Goal: Transaction & Acquisition: Purchase product/service

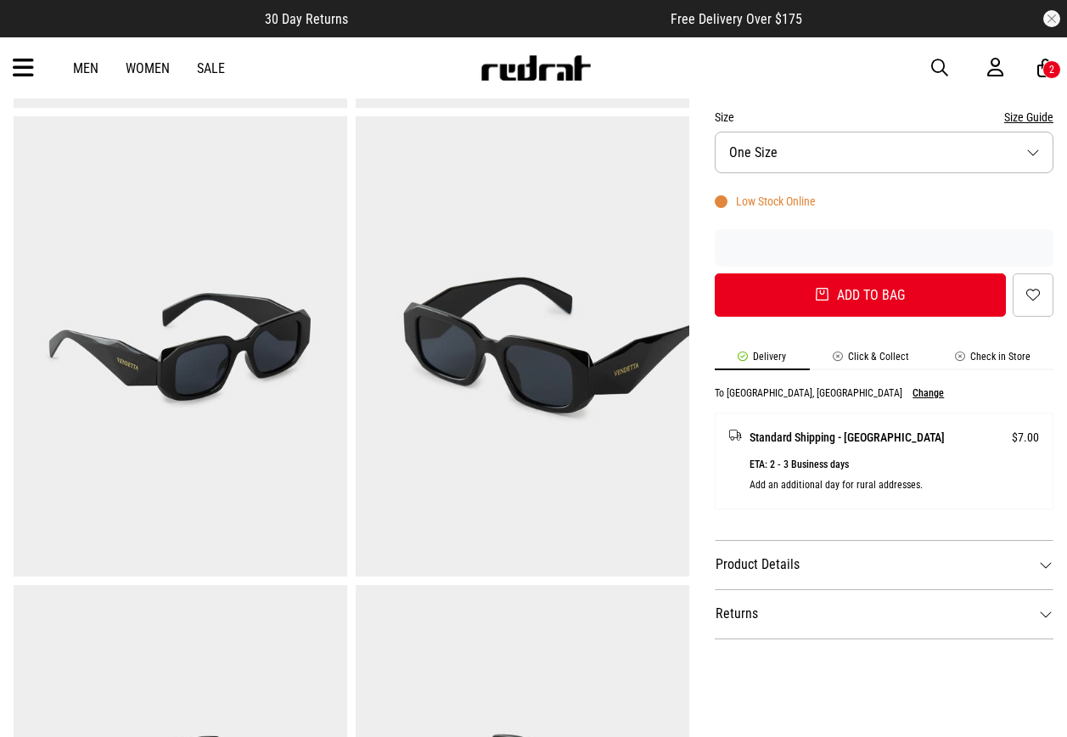
click at [22, 59] on icon at bounding box center [23, 68] width 21 height 28
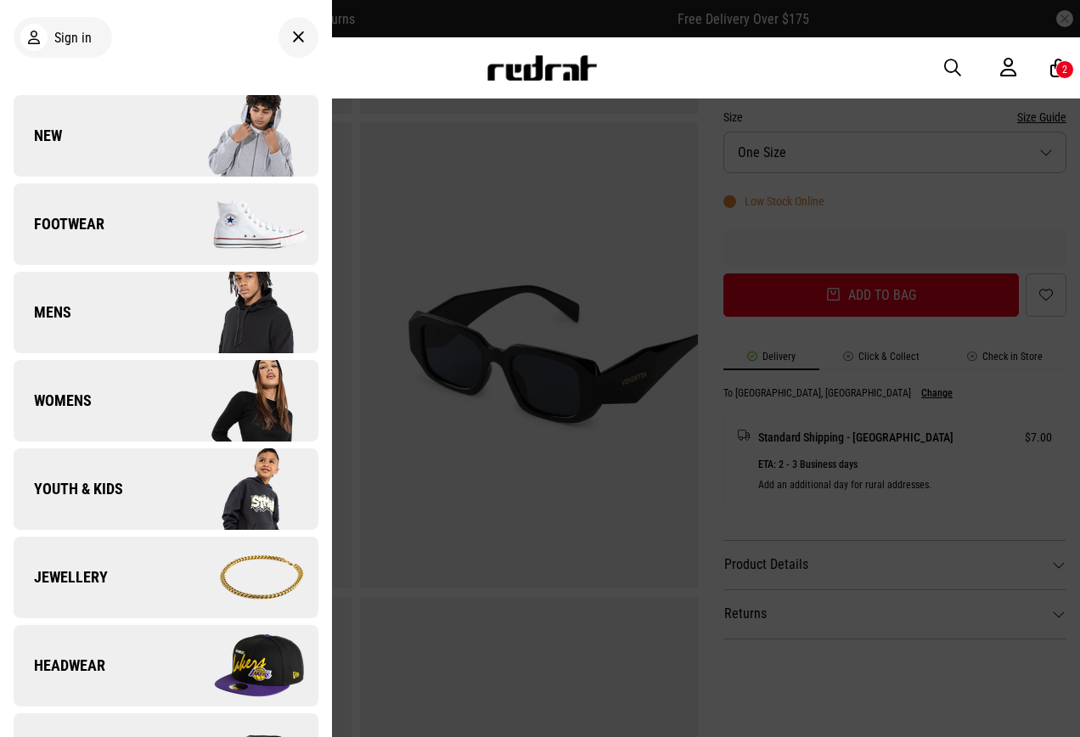
scroll to position [170, 0]
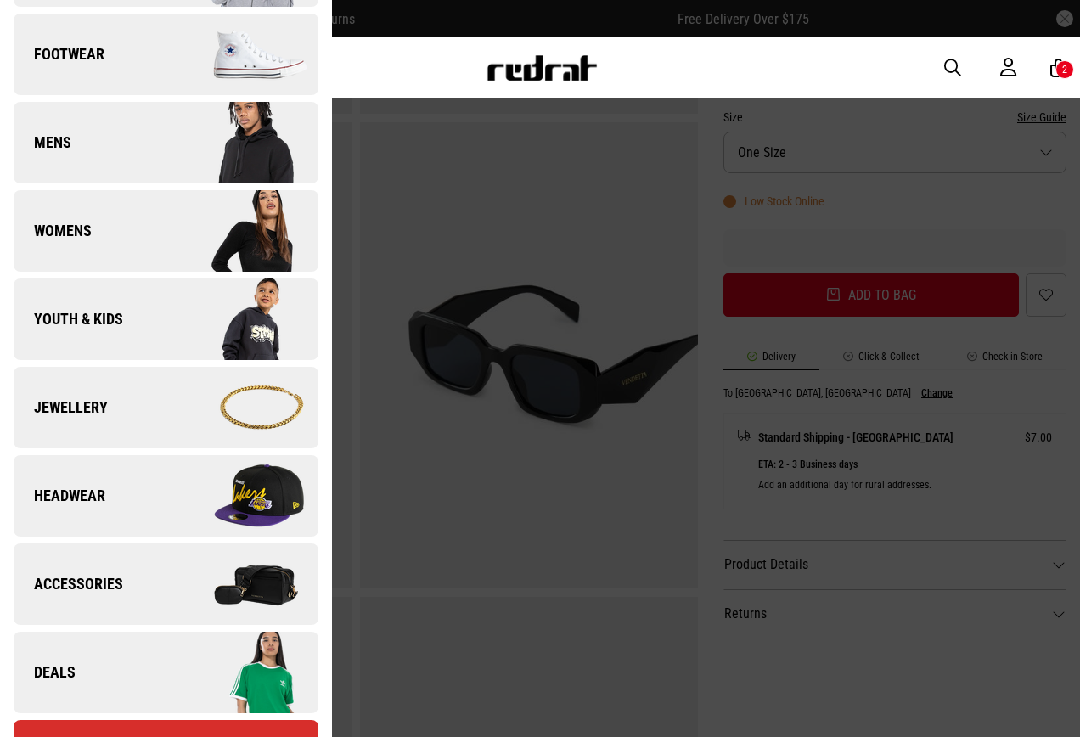
click at [118, 572] on link "Accessories" at bounding box center [166, 584] width 305 height 82
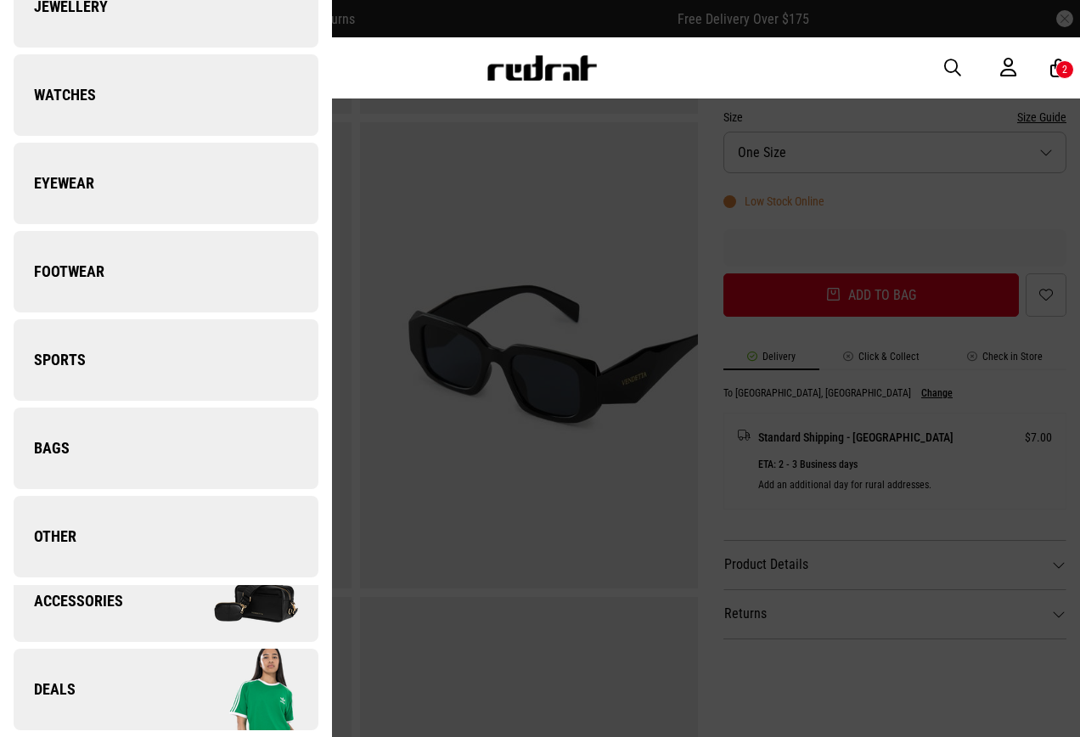
scroll to position [0, 0]
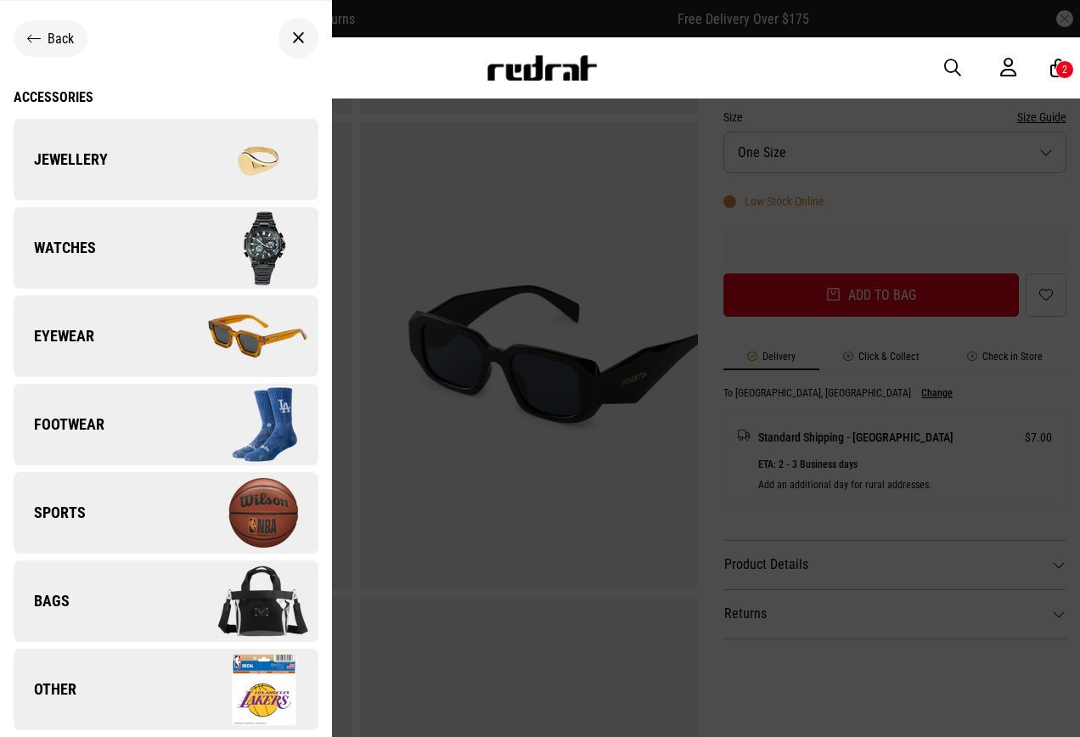
click at [195, 245] on img at bounding box center [242, 248] width 152 height 85
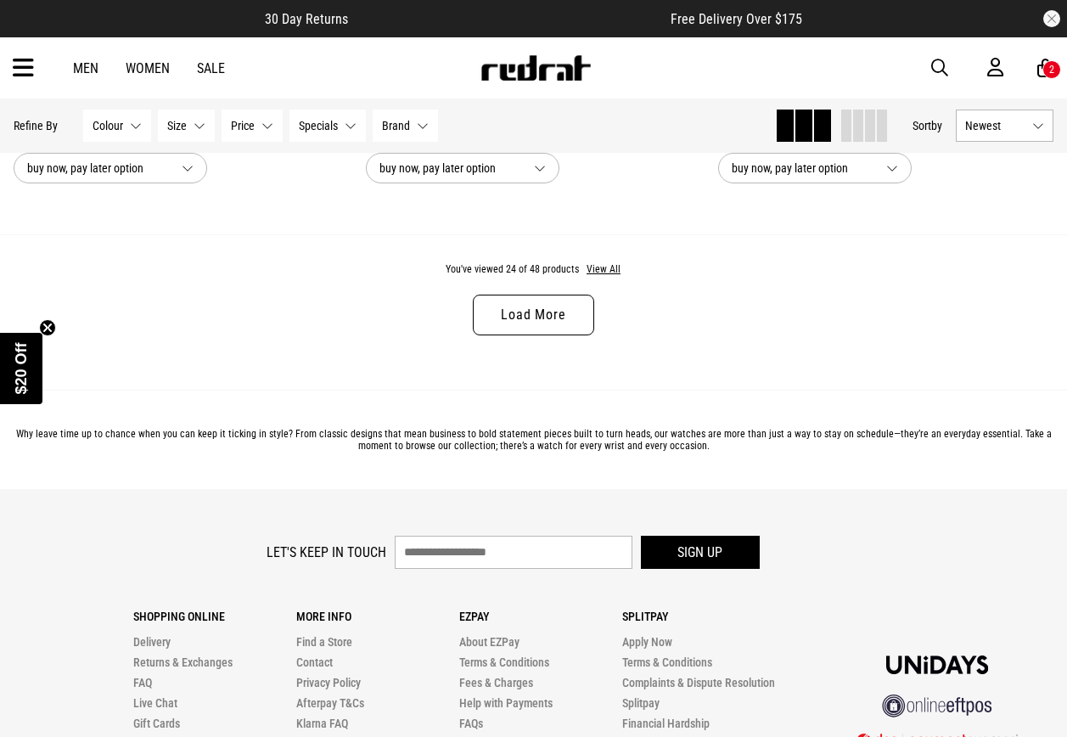
scroll to position [4840, 0]
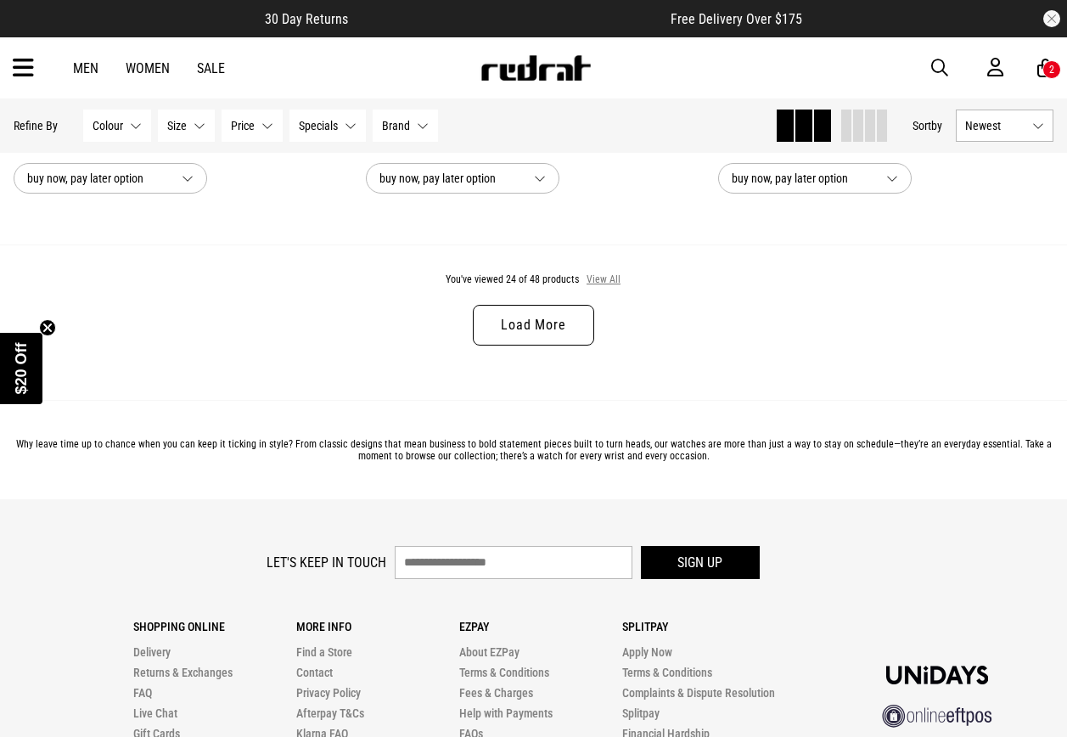
drag, startPoint x: 601, startPoint y: 284, endPoint x: 590, endPoint y: 304, distance: 22.4
click at [602, 286] on button "View All" at bounding box center [604, 280] width 36 height 15
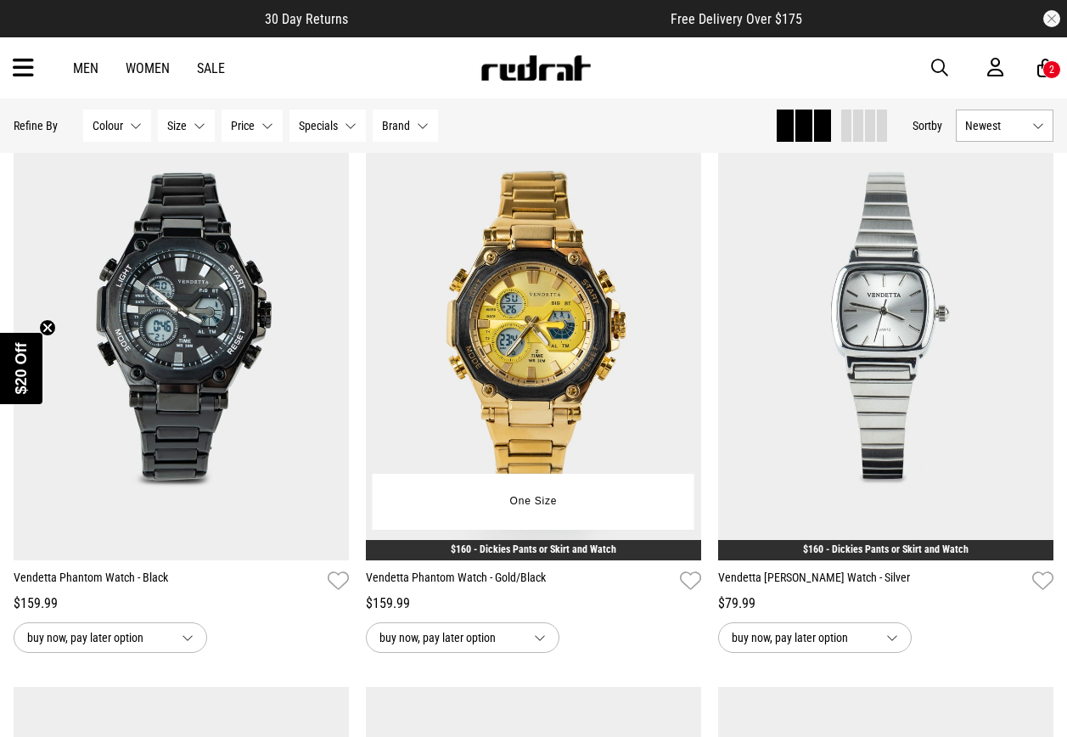
scroll to position [5350, 0]
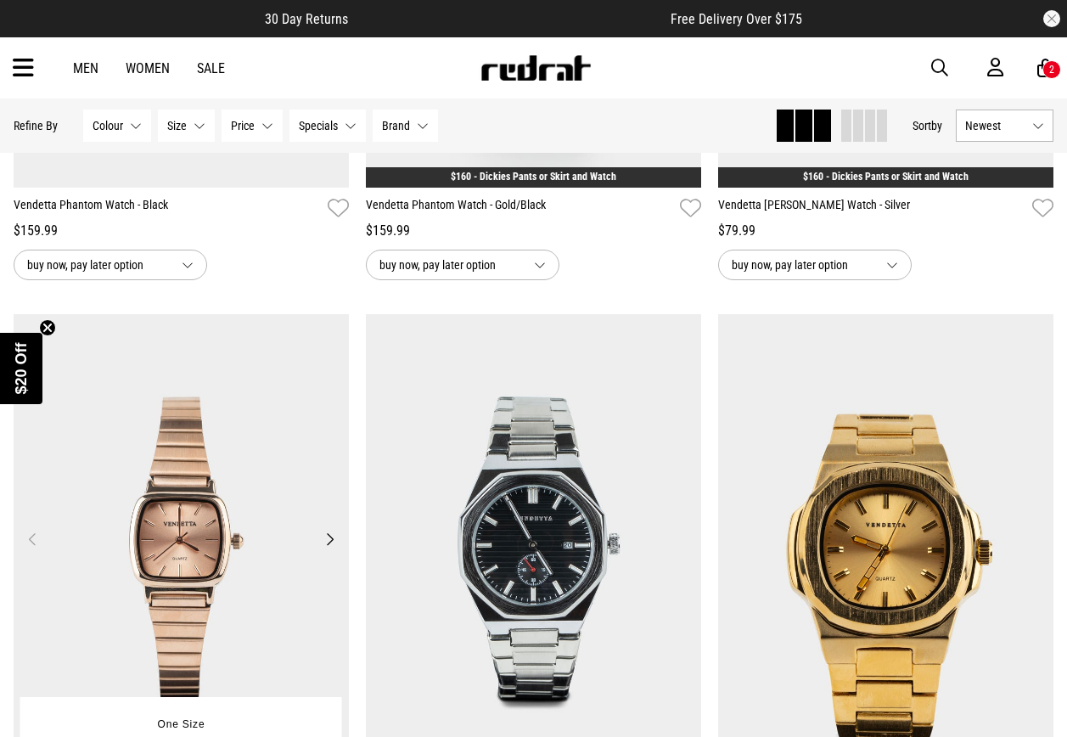
click at [287, 448] on img at bounding box center [181, 549] width 335 height 470
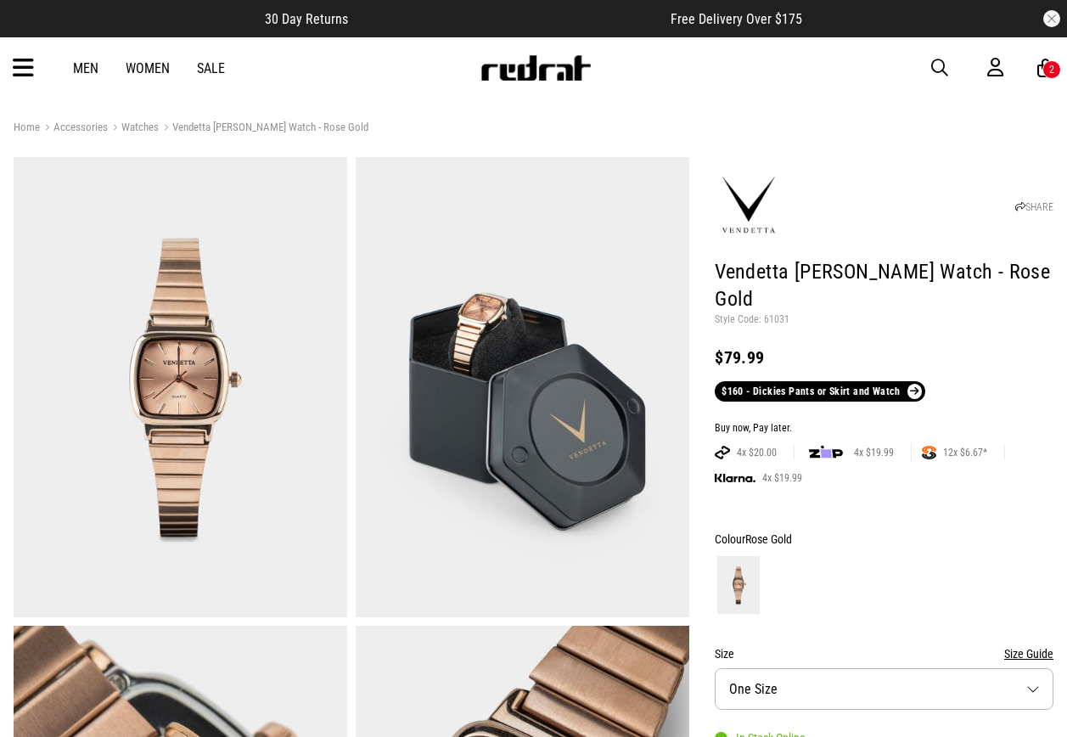
click at [935, 69] on span "button" at bounding box center [940, 68] width 17 height 20
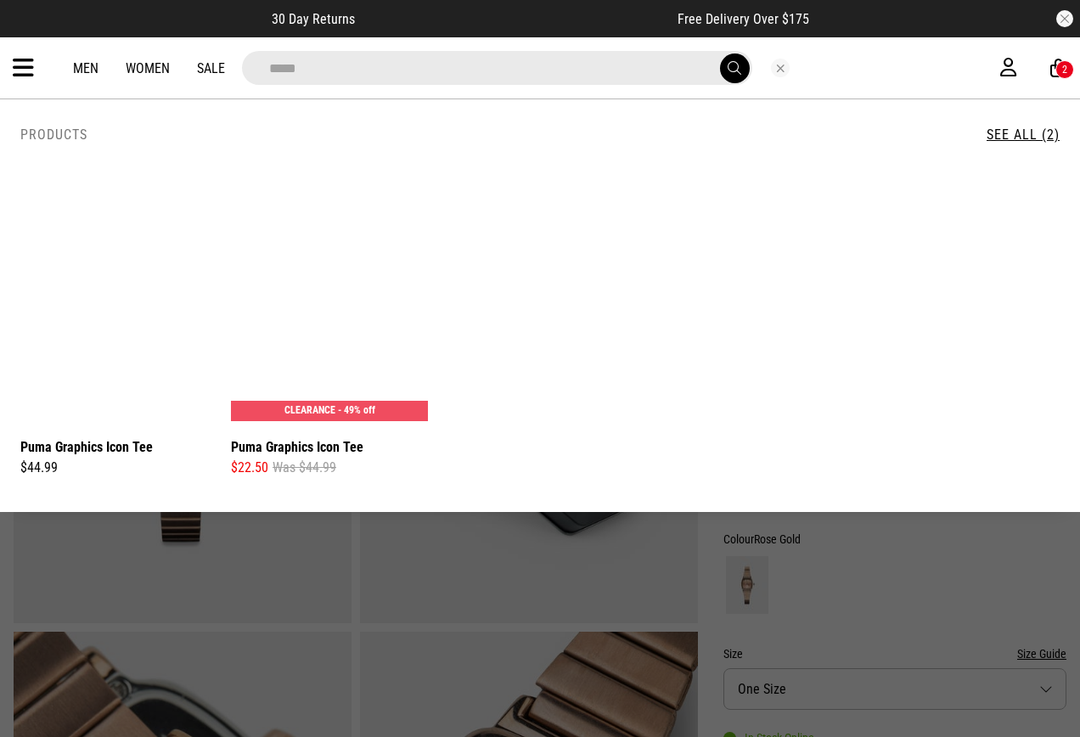
type input "*****"
click at [720, 53] on button "submit" at bounding box center [735, 68] width 30 height 30
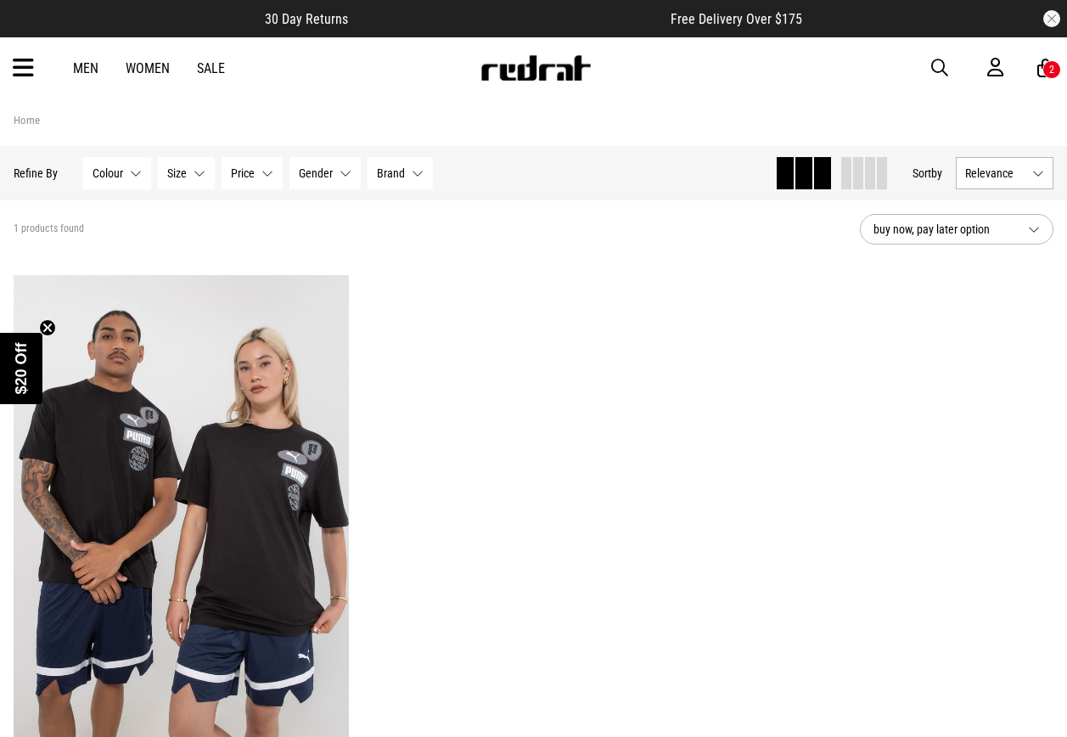
click at [938, 54] on div "Men Women Sale Sign in New Back Footwear Back Mens Back Womens Back Youth & Kid…" at bounding box center [533, 67] width 1067 height 61
click at [937, 69] on span "button" at bounding box center [940, 68] width 17 height 20
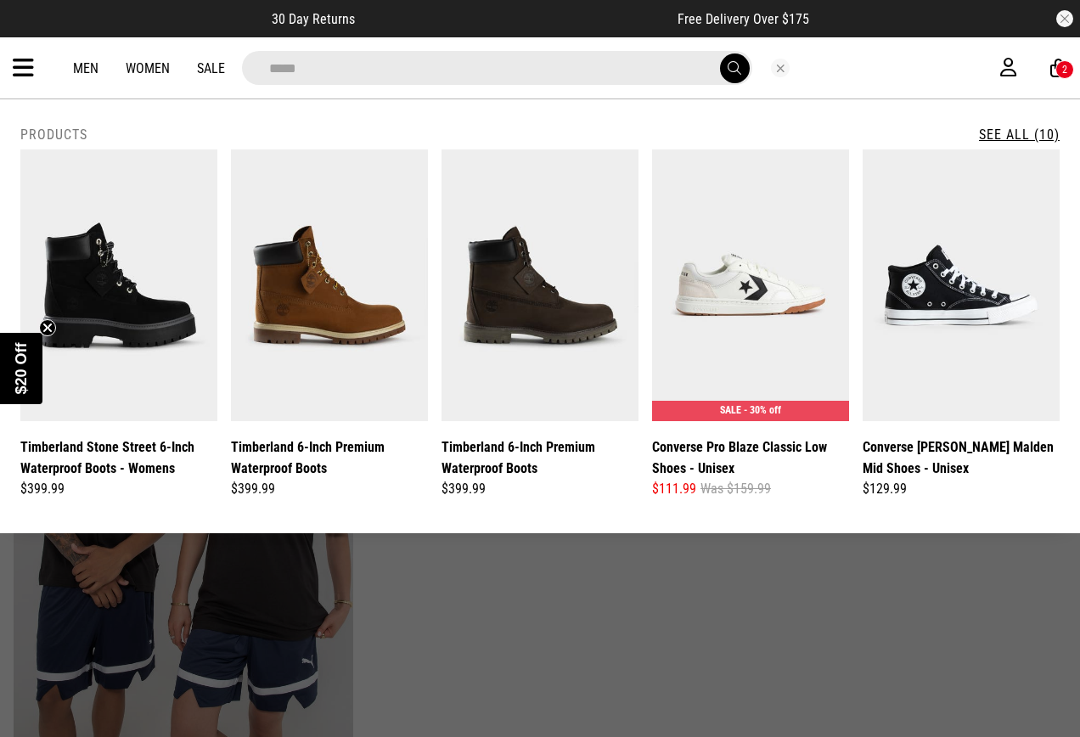
type input "*****"
click at [720, 53] on button "submit" at bounding box center [735, 68] width 30 height 30
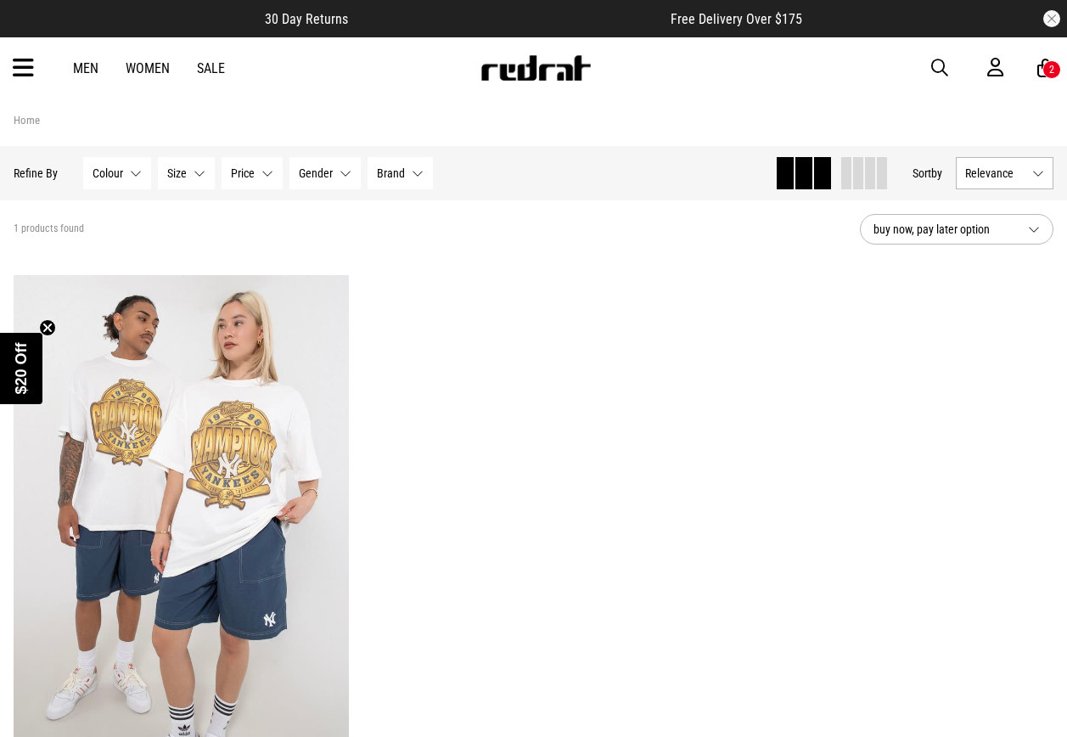
click at [943, 67] on span "button" at bounding box center [940, 68] width 17 height 20
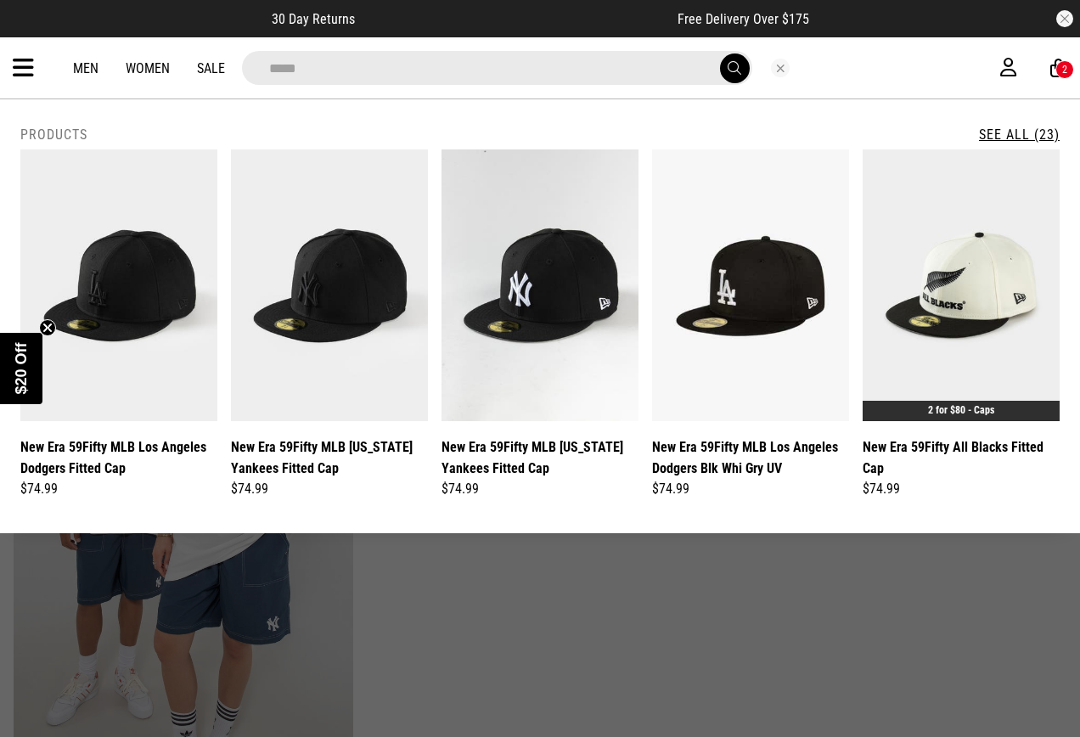
type input "*****"
click at [720, 53] on button "submit" at bounding box center [735, 68] width 30 height 30
